Goal: Task Accomplishment & Management: Manage account settings

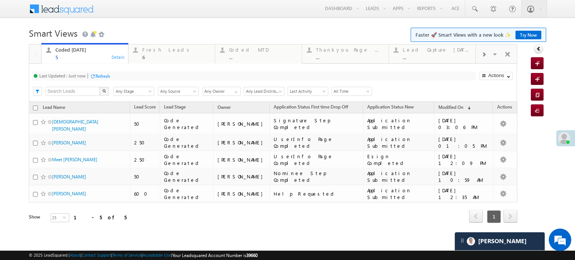
click at [110, 74] on div "Refresh" at bounding box center [102, 76] width 15 height 6
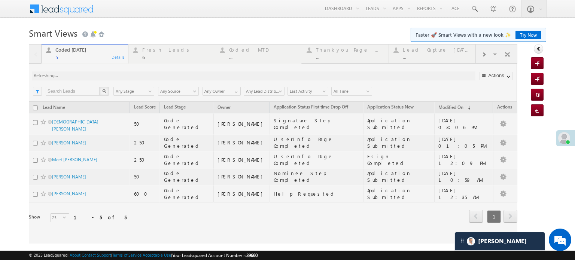
click at [106, 76] on div at bounding box center [273, 143] width 488 height 199
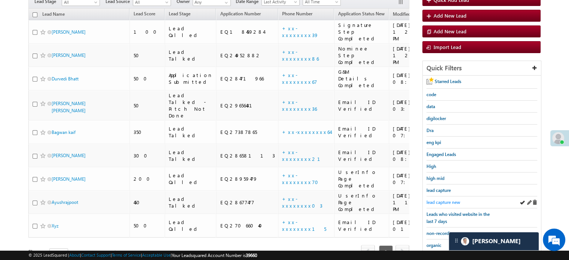
click at [440, 199] on span "lead capture new" at bounding box center [443, 202] width 34 height 6
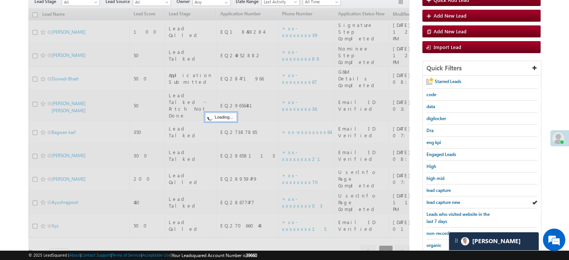
click at [440, 199] on span "lead capture new" at bounding box center [443, 202] width 34 height 6
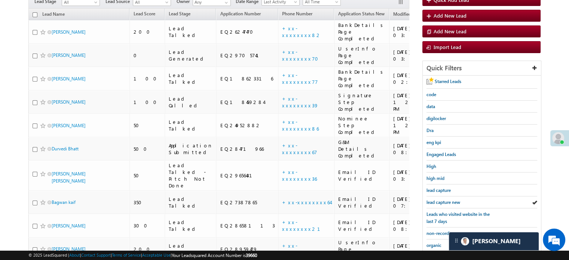
click at [440, 199] on span "lead capture new" at bounding box center [443, 202] width 34 height 6
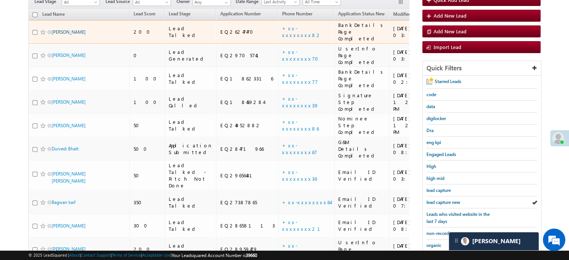
scroll to position [37, 0]
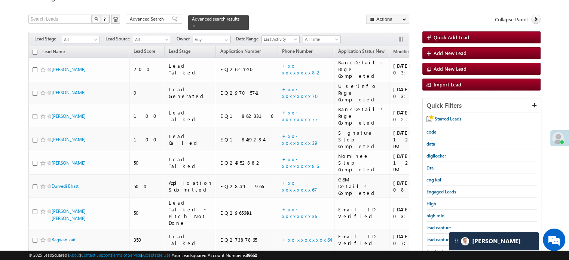
drag, startPoint x: 63, startPoint y: 25, endPoint x: 1, endPoint y: 54, distance: 68.0
click at [1, 54] on body "Menu Priya Rathore priya .rath ore@a ngelb rokin g.com" at bounding box center [284, 175] width 569 height 424
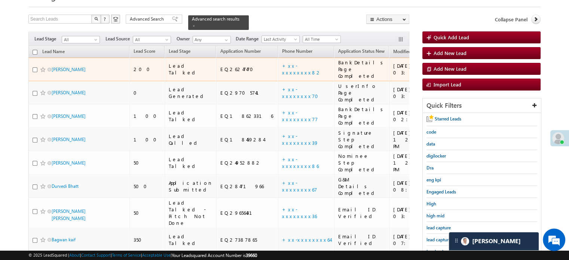
click at [89, 81] on td "Tirath Chandra" at bounding box center [78, 93] width 101 height 24
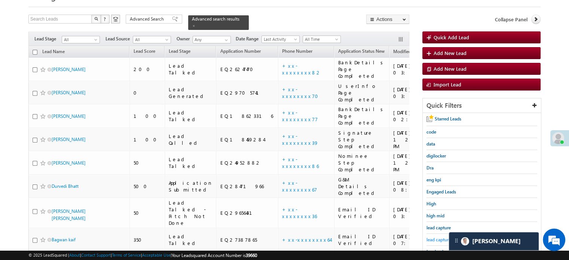
click at [433, 238] on span "lead capture new" at bounding box center [443, 240] width 34 height 6
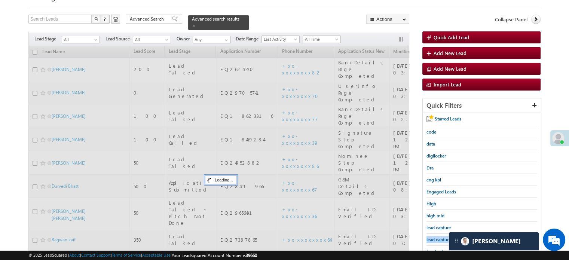
click at [433, 238] on span "lead capture new" at bounding box center [443, 240] width 34 height 6
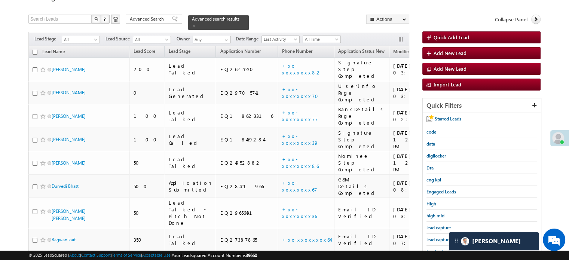
click at [433, 238] on span "lead capture new" at bounding box center [443, 240] width 34 height 6
click at [440, 237] on span "lead capture new" at bounding box center [443, 240] width 34 height 6
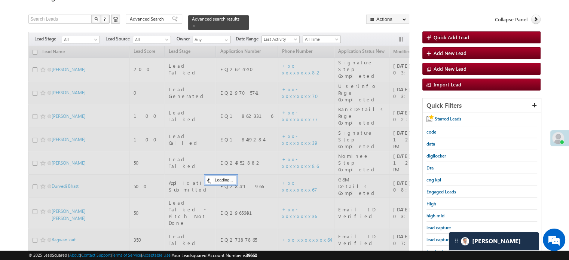
click at [440, 237] on span "lead capture new" at bounding box center [443, 240] width 34 height 6
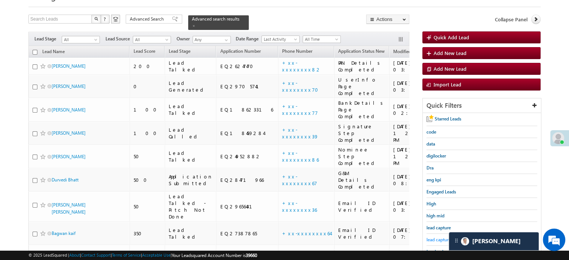
click at [436, 239] on span "lead capture new" at bounding box center [443, 240] width 34 height 6
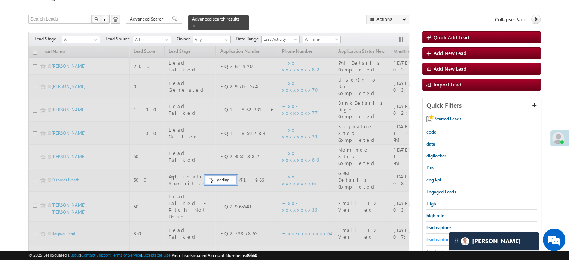
click at [441, 237] on span "lead capture new" at bounding box center [443, 240] width 34 height 6
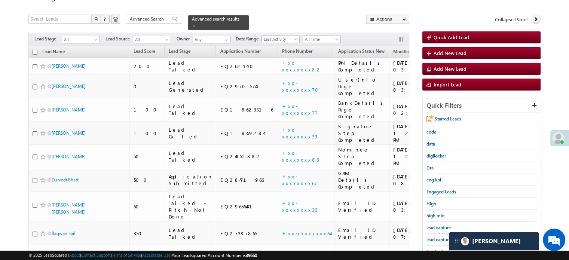
click at [441, 237] on span "lead capture new" at bounding box center [443, 240] width 34 height 6
click at [433, 237] on span "lead capture new" at bounding box center [443, 240] width 34 height 6
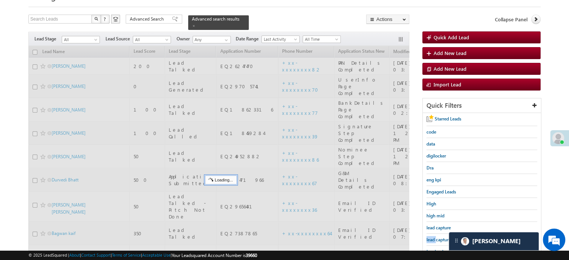
click at [433, 237] on span "lead capture new" at bounding box center [443, 240] width 34 height 6
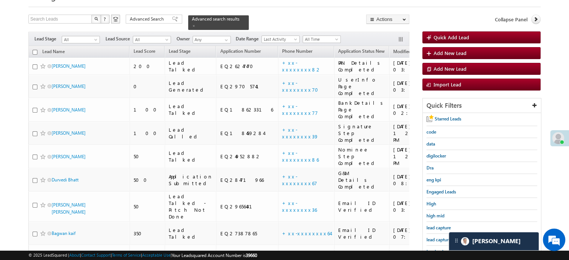
click at [433, 237] on span "lead capture new" at bounding box center [443, 240] width 34 height 6
click at [434, 237] on span "lead capture new" at bounding box center [443, 240] width 34 height 6
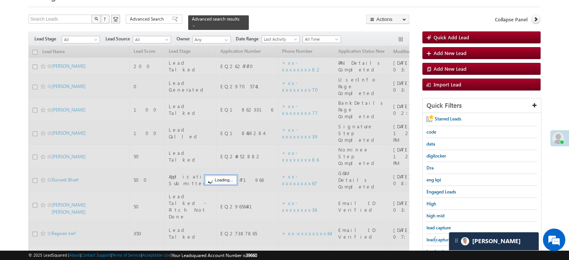
click at [434, 237] on span "lead capture new" at bounding box center [443, 240] width 34 height 6
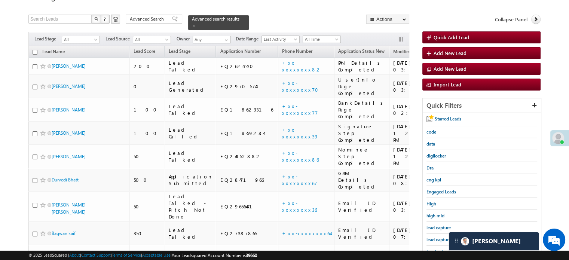
click at [434, 237] on span "lead capture new" at bounding box center [443, 240] width 34 height 6
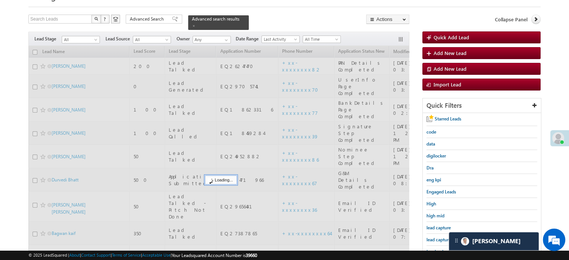
click at [434, 237] on span "lead capture new" at bounding box center [443, 240] width 34 height 6
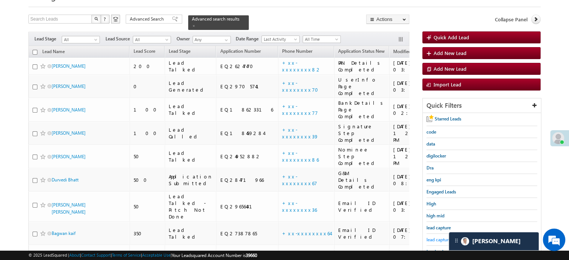
click at [438, 238] on span "lead capture new" at bounding box center [443, 240] width 34 height 6
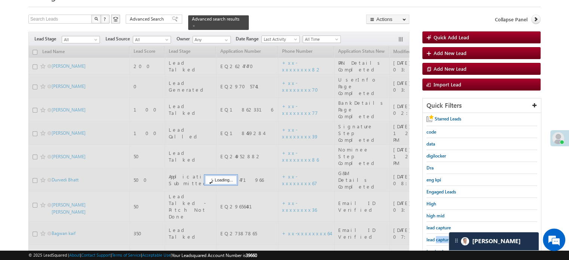
click at [438, 238] on span "lead capture new" at bounding box center [443, 240] width 34 height 6
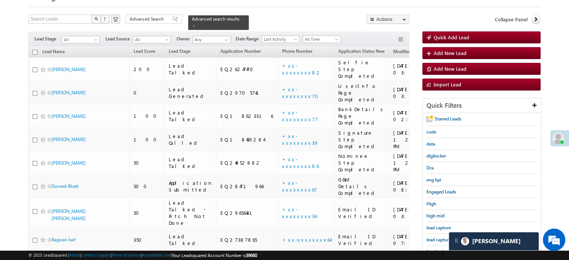
click at [438, 238] on span "lead capture new" at bounding box center [443, 240] width 34 height 6
click at [440, 239] on span "lead capture new" at bounding box center [443, 240] width 34 height 6
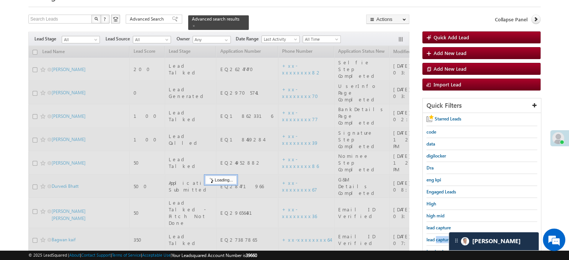
click at [440, 239] on span "lead capture new" at bounding box center [443, 240] width 34 height 6
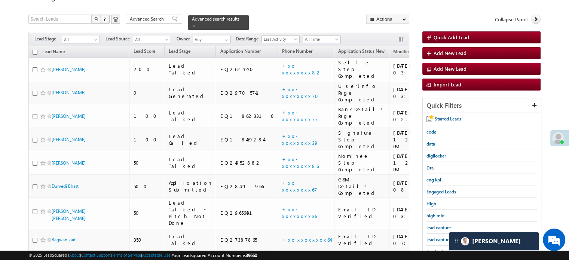
click at [440, 239] on span "lead capture new" at bounding box center [443, 240] width 34 height 6
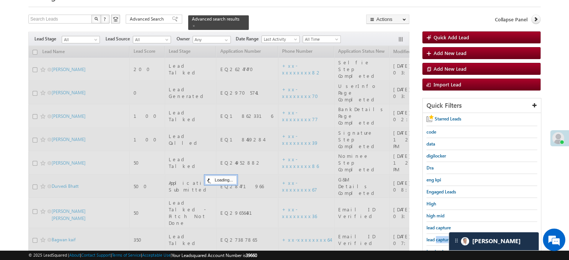
click at [440, 239] on span "lead capture new" at bounding box center [443, 240] width 34 height 6
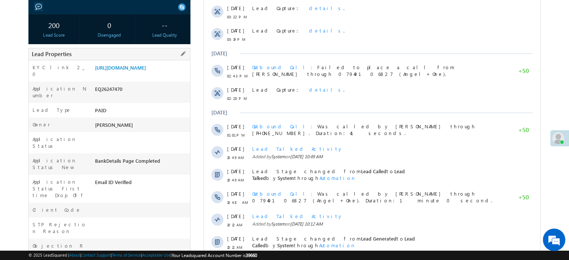
scroll to position [75, 0]
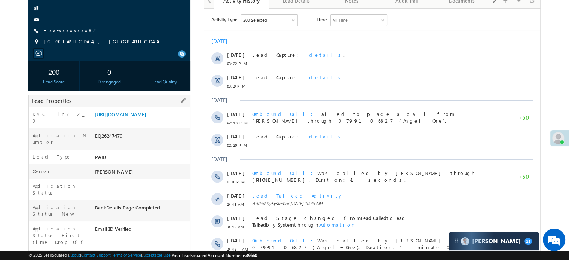
click at [152, 121] on div "[URL][DOMAIN_NAME]" at bounding box center [141, 116] width 97 height 10
click at [146, 117] on link "[URL][DOMAIN_NAME]" at bounding box center [120, 114] width 51 height 6
drag, startPoint x: 93, startPoint y: 113, endPoint x: 178, endPoint y: 126, distance: 86.3
click at [178, 121] on div "[URL][DOMAIN_NAME]" at bounding box center [141, 116] width 97 height 10
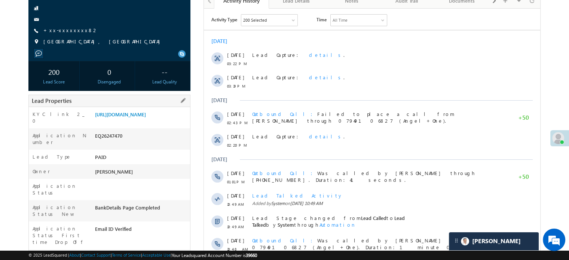
copy link "[URL][DOMAIN_NAME]"
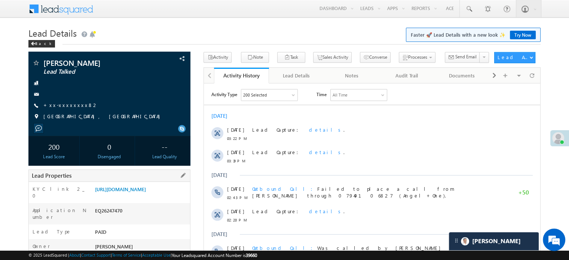
click at [144, 179] on div "Lead Properties" at bounding box center [109, 175] width 162 height 12
click at [144, 190] on link "[URL][DOMAIN_NAME]" at bounding box center [120, 189] width 51 height 6
